Goal: Task Accomplishment & Management: Manage account settings

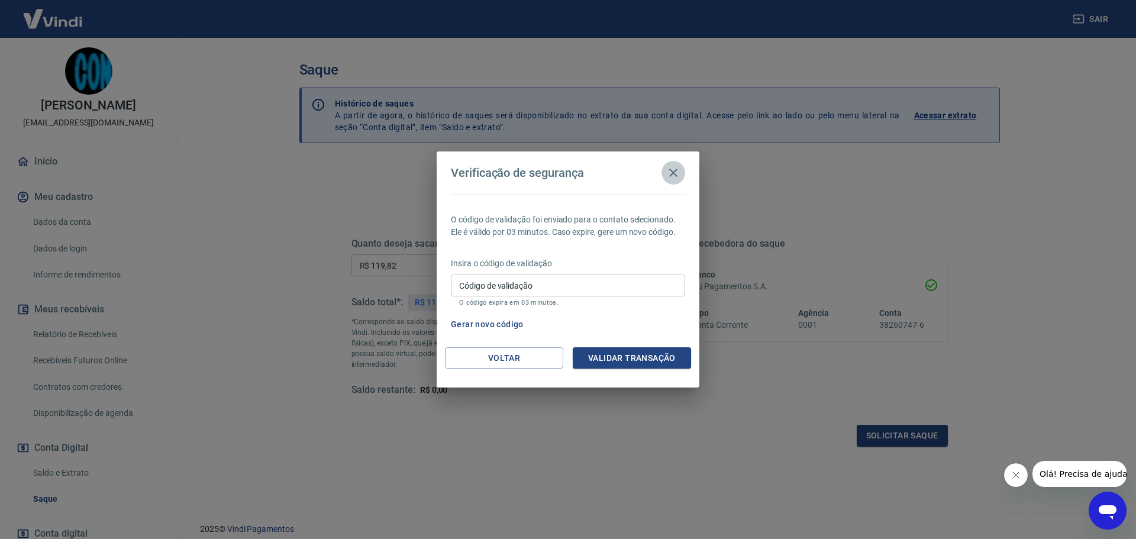
click at [681, 175] on button "button" at bounding box center [673, 173] width 24 height 24
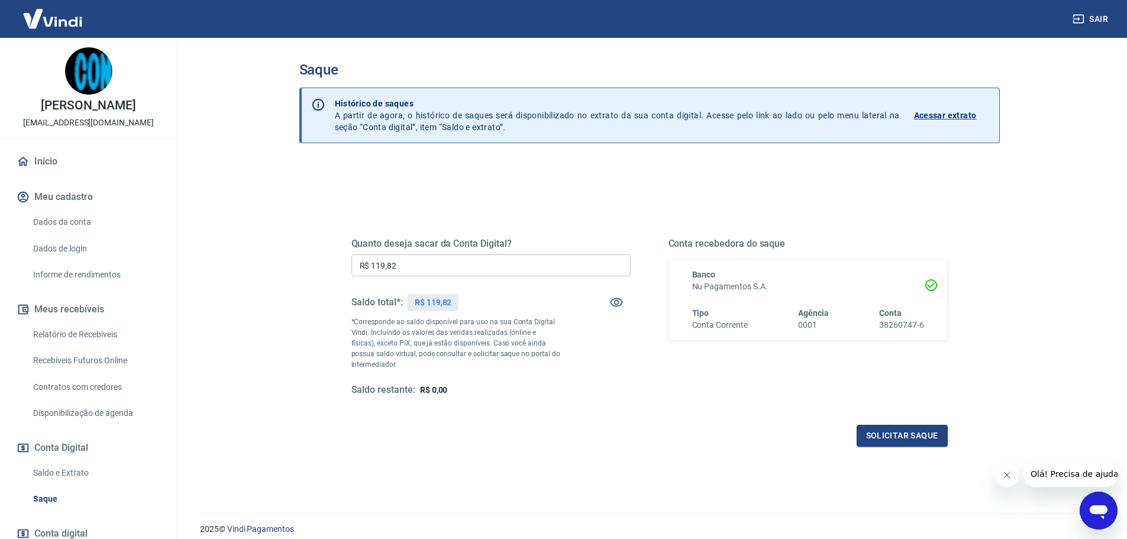
click at [14, 184] on div "Início Meu cadastro Dados da conta Dados de login Informe de rendimentos Meus r…" at bounding box center [88, 382] width 177 height 469
click at [38, 170] on link "Início" at bounding box center [88, 161] width 148 height 26
